Goal: Task Accomplishment & Management: Complete application form

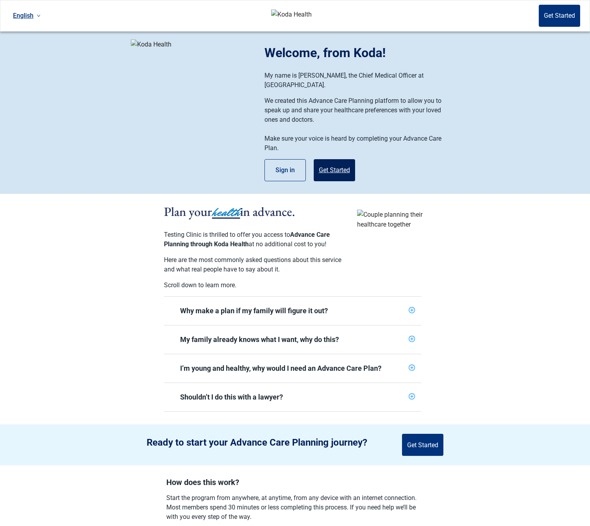
click at [330, 161] on button "Get Started" at bounding box center [334, 170] width 41 height 22
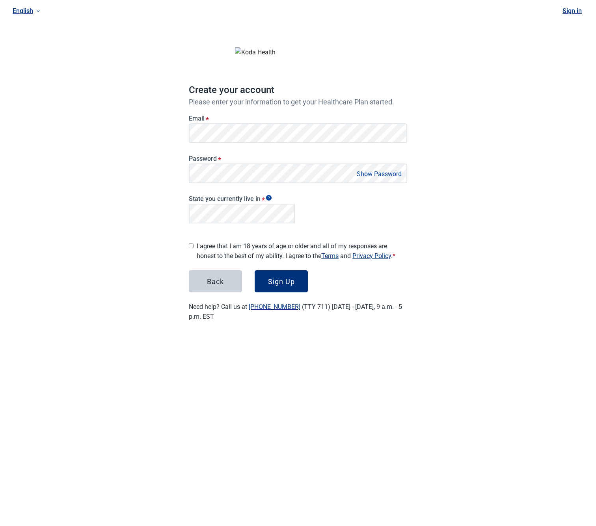
click at [231, 247] on label "I agree that I am 18 years of age or older and all of my responses are honest t…" at bounding box center [302, 251] width 210 height 20
click at [283, 278] on div "Sign Up" at bounding box center [281, 282] width 27 height 8
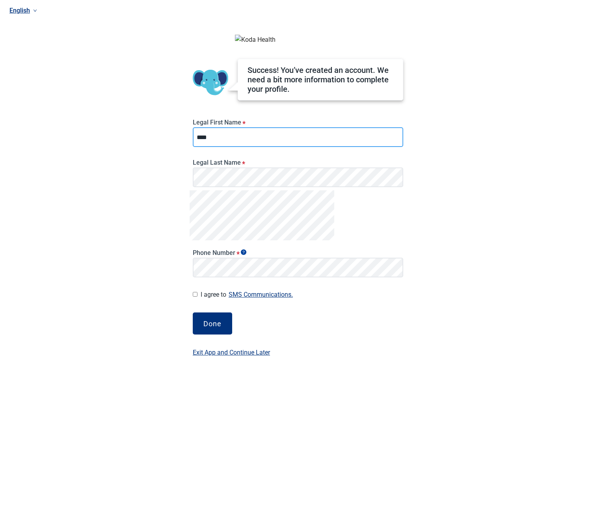
type input "****"
click at [218, 328] on button "Done" at bounding box center [212, 324] width 39 height 22
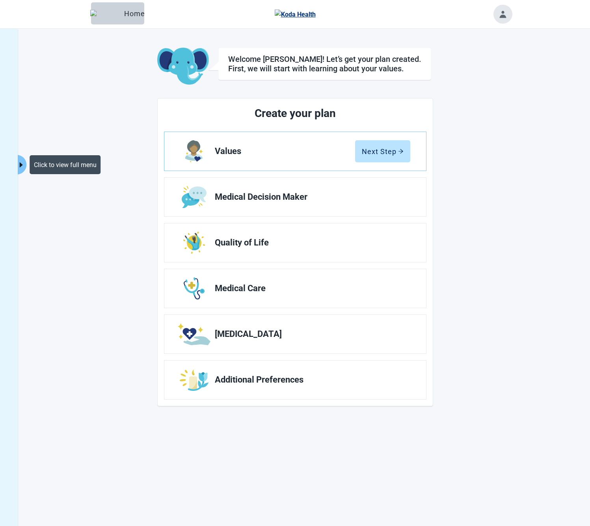
click at [20, 165] on icon "caret-right" at bounding box center [21, 164] width 3 height 5
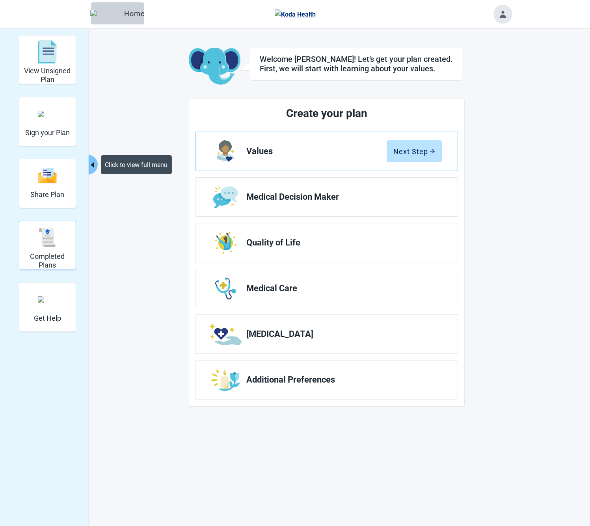
click at [50, 236] on img "Completed Plans" at bounding box center [47, 237] width 19 height 19
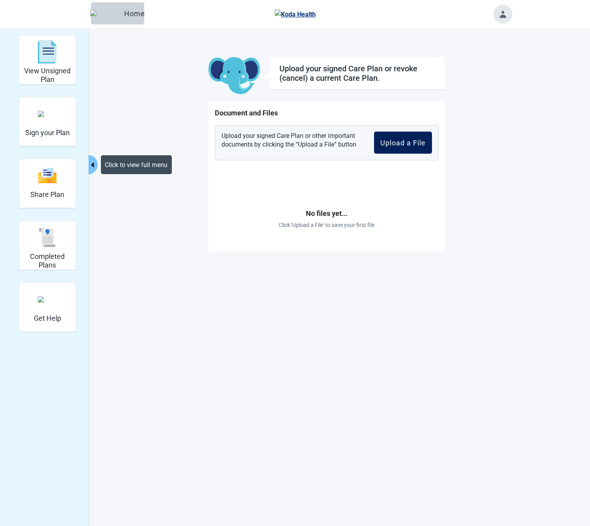
click at [404, 148] on button "Upload a File" at bounding box center [403, 143] width 58 height 22
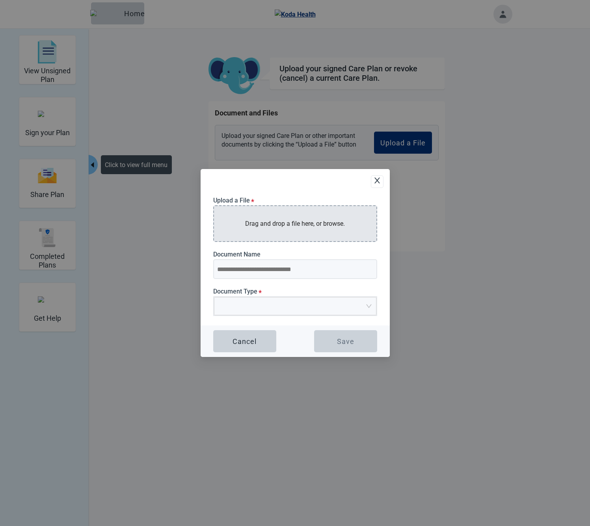
click at [289, 221] on p "Drag and drop a file here, or browse." at bounding box center [295, 224] width 100 height 10
click at [294, 219] on p "Drag and drop a file here, or browse." at bounding box center [295, 224] width 100 height 10
type input "**********"
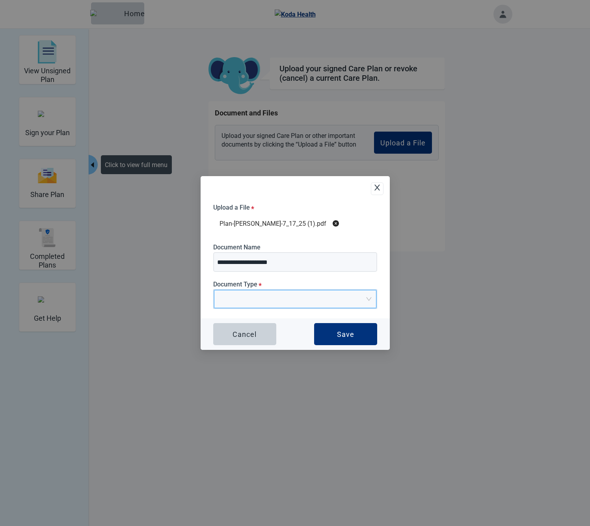
click at [294, 300] on input "Document Type *" at bounding box center [292, 297] width 147 height 12
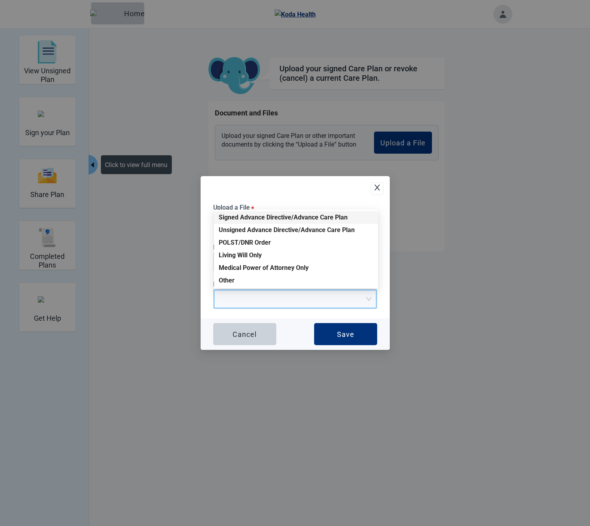
click at [273, 218] on div "Signed Advance Directive/Advance Care Plan" at bounding box center [296, 217] width 155 height 9
